Goal: Task Accomplishment & Management: Manage account settings

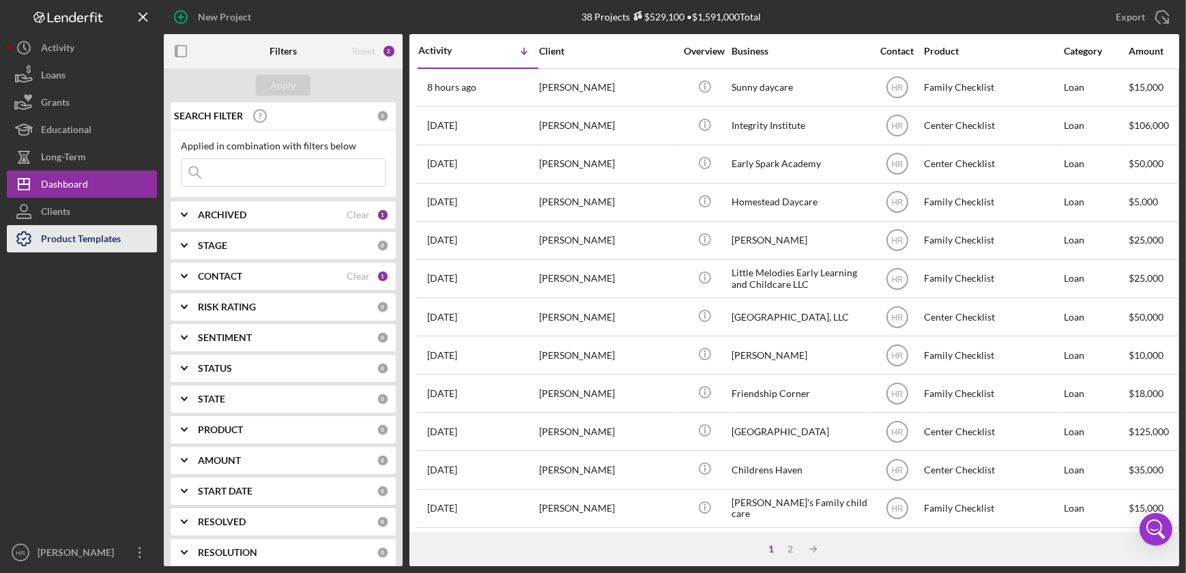
click at [103, 241] on div "Product Templates" at bounding box center [81, 240] width 80 height 31
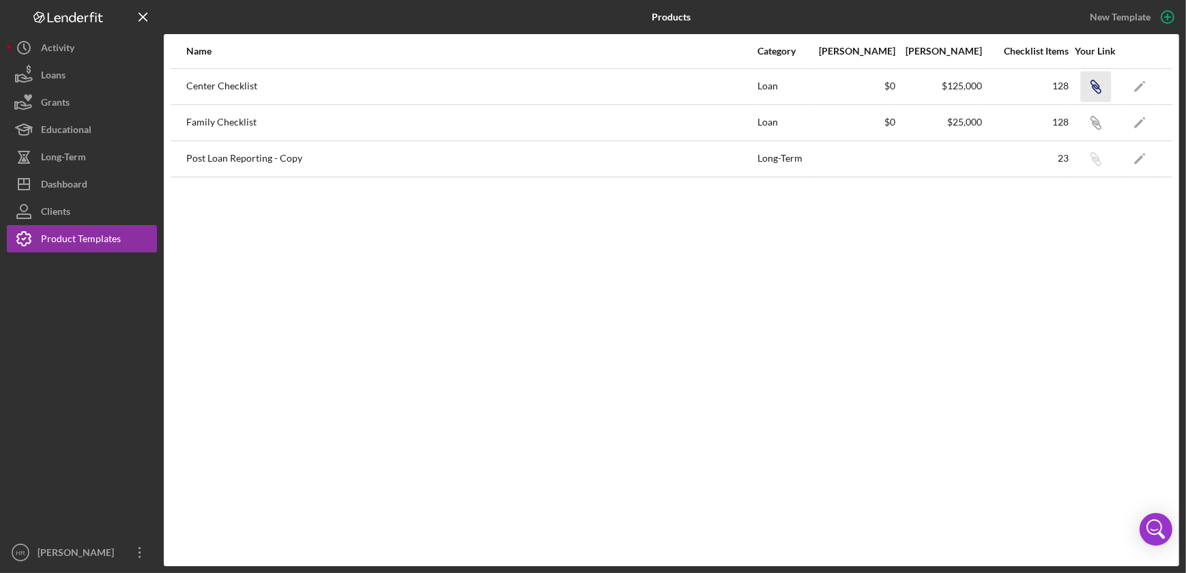
click at [1097, 89] on icon "Icon/Link" at bounding box center [1096, 86] width 31 height 31
click at [59, 191] on div "Dashboard" at bounding box center [64, 186] width 46 height 31
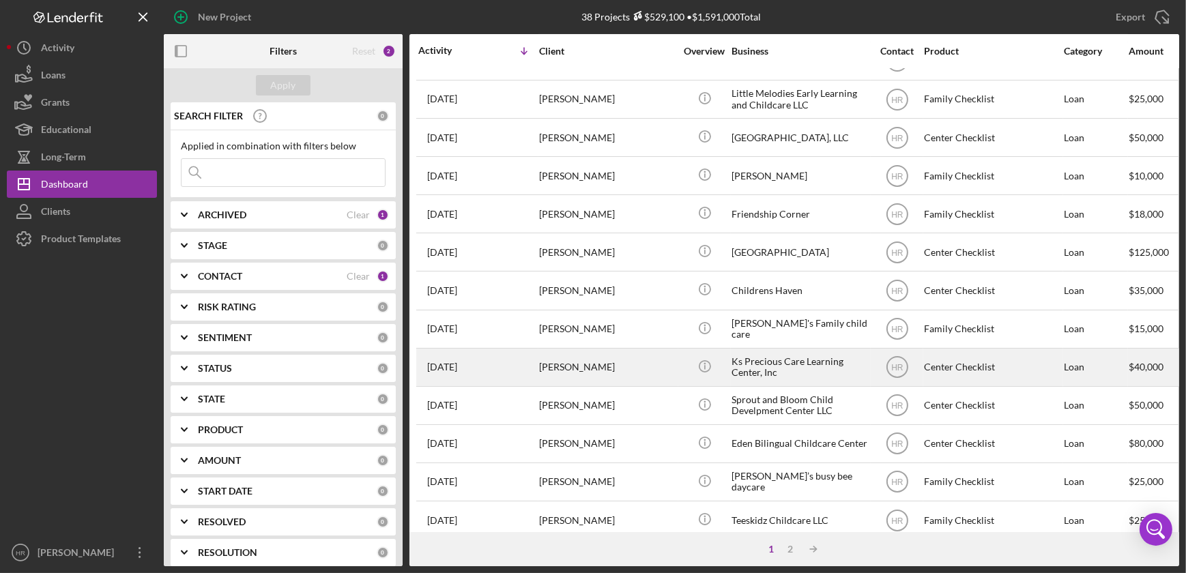
scroll to position [202, 0]
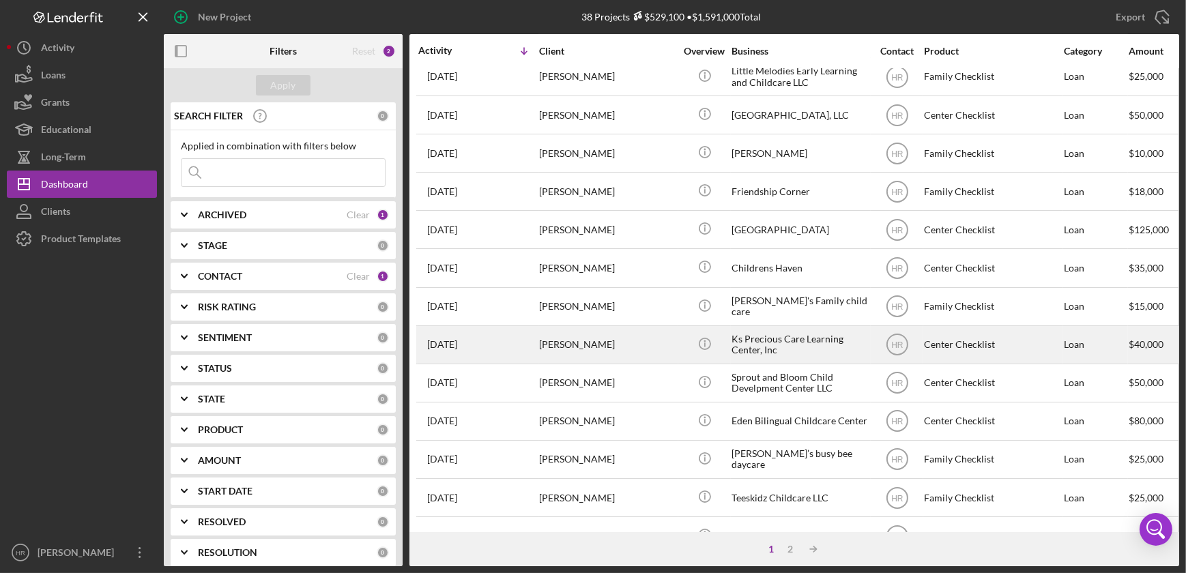
click at [754, 352] on div "Ks Precious Care Learning Center, Inc" at bounding box center [800, 345] width 137 height 36
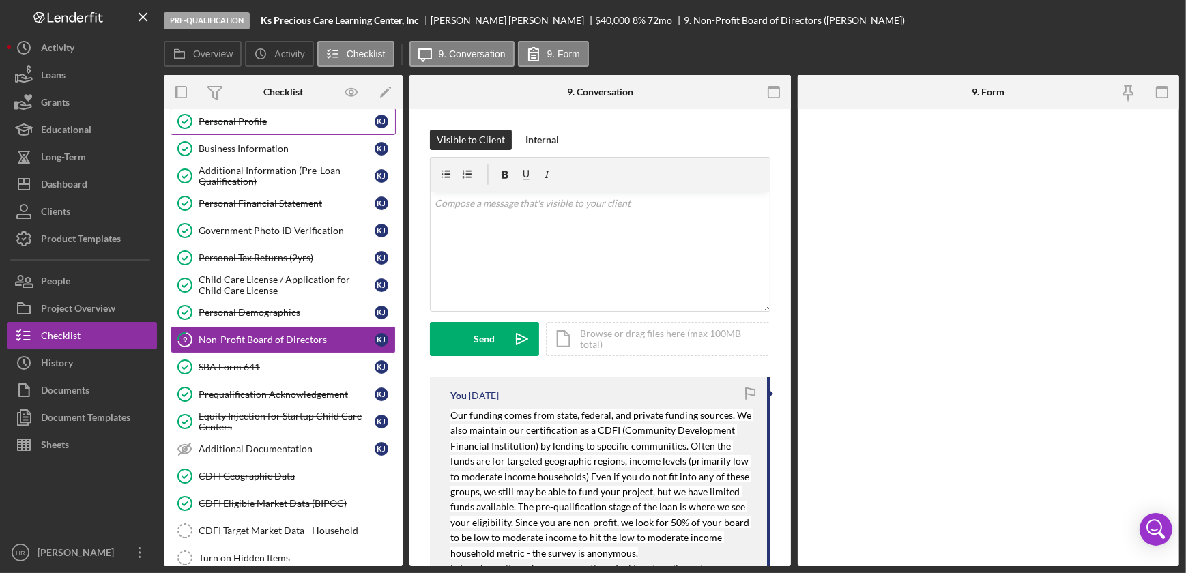
scroll to position [37, 0]
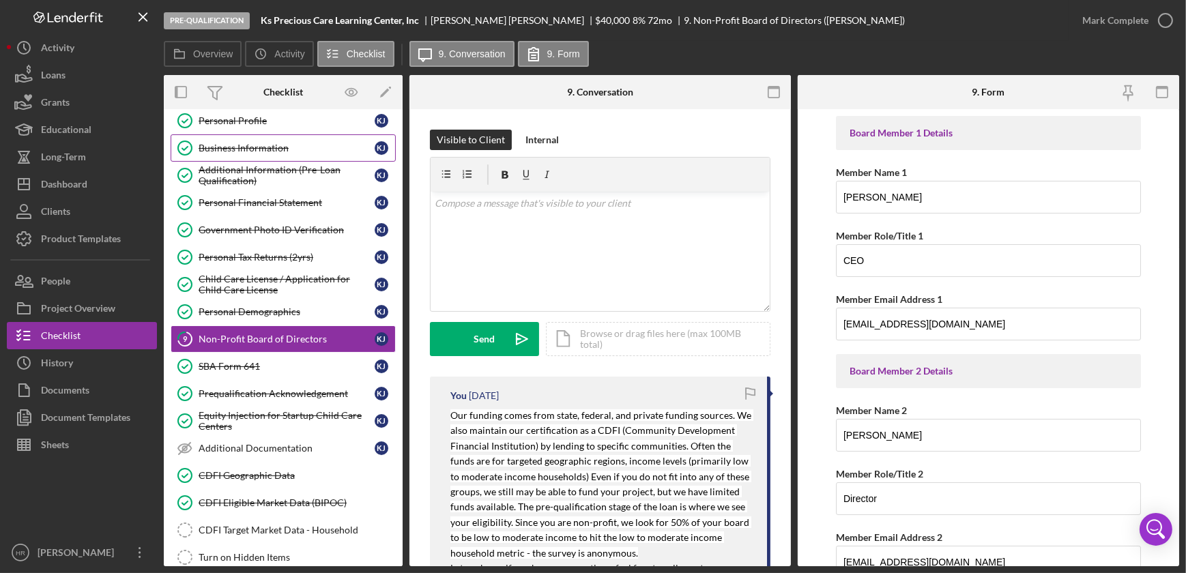
click at [237, 147] on div "Business Information" at bounding box center [287, 148] width 176 height 11
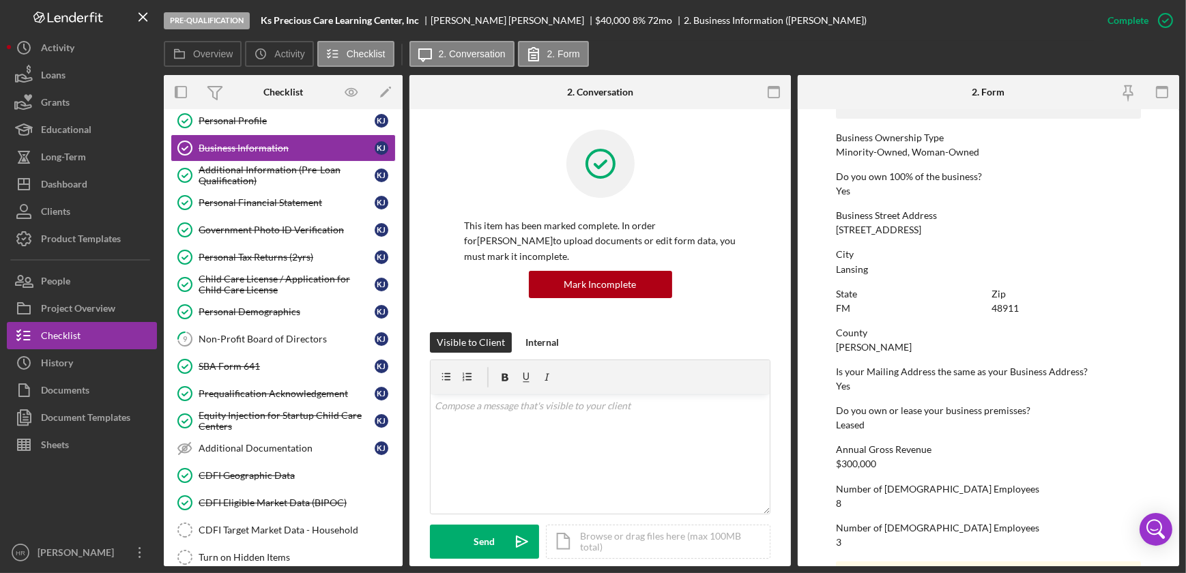
scroll to position [496, 0]
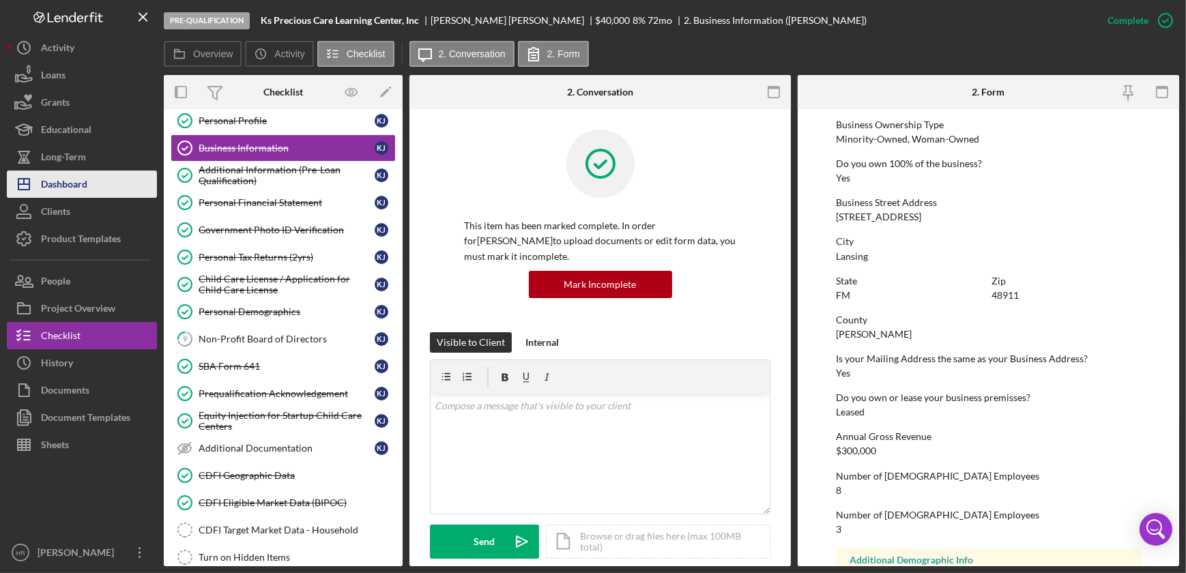
click at [89, 189] on button "Icon/Dashboard Dashboard" at bounding box center [82, 184] width 150 height 27
